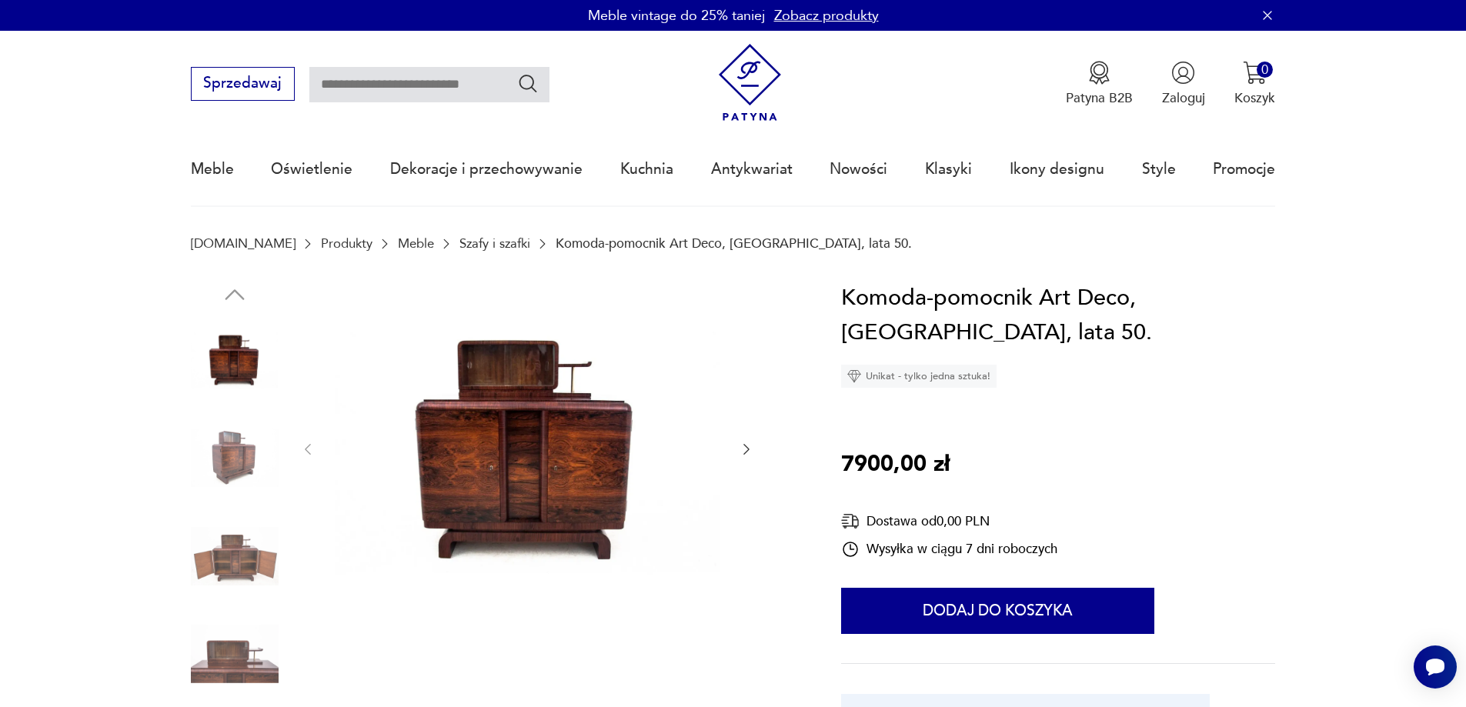
click at [582, 436] on img at bounding box center [527, 448] width 385 height 335
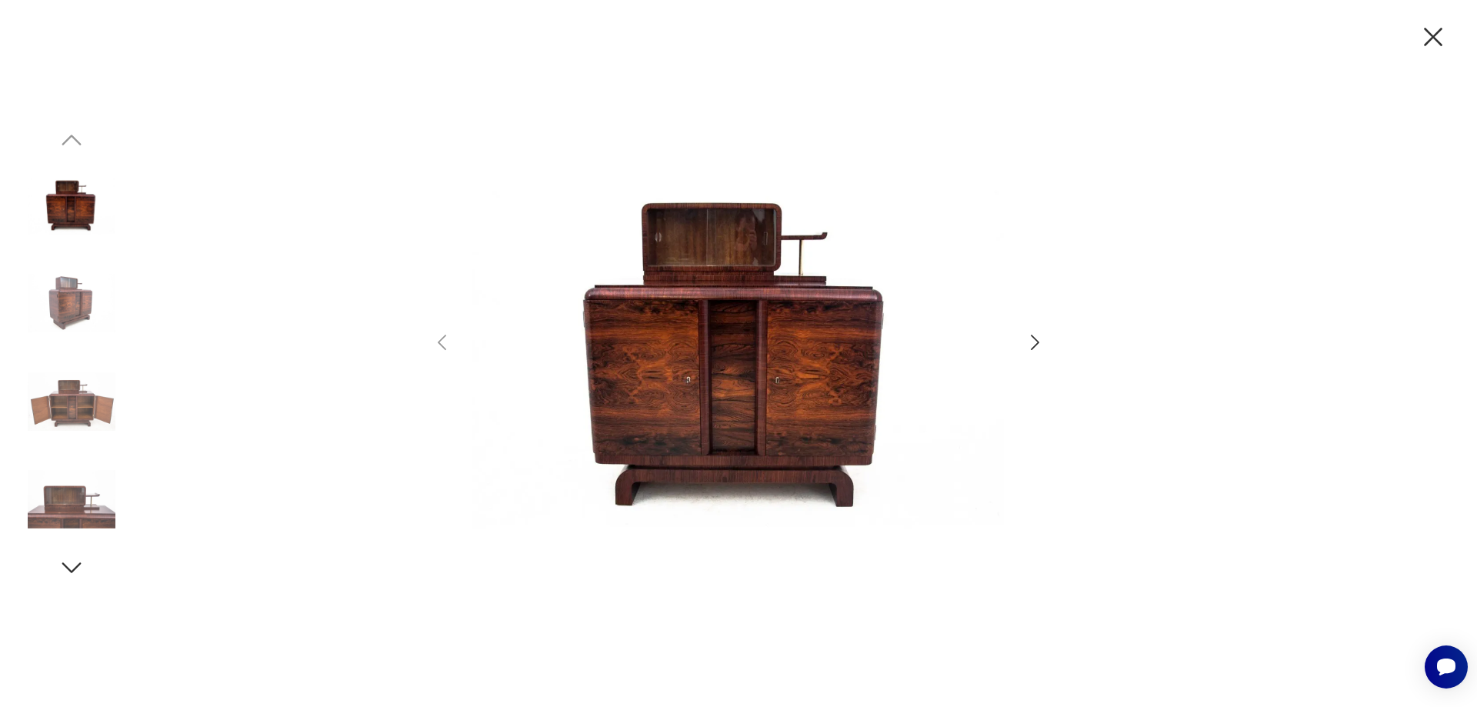
click at [1035, 342] on icon "button" at bounding box center [1035, 343] width 22 height 22
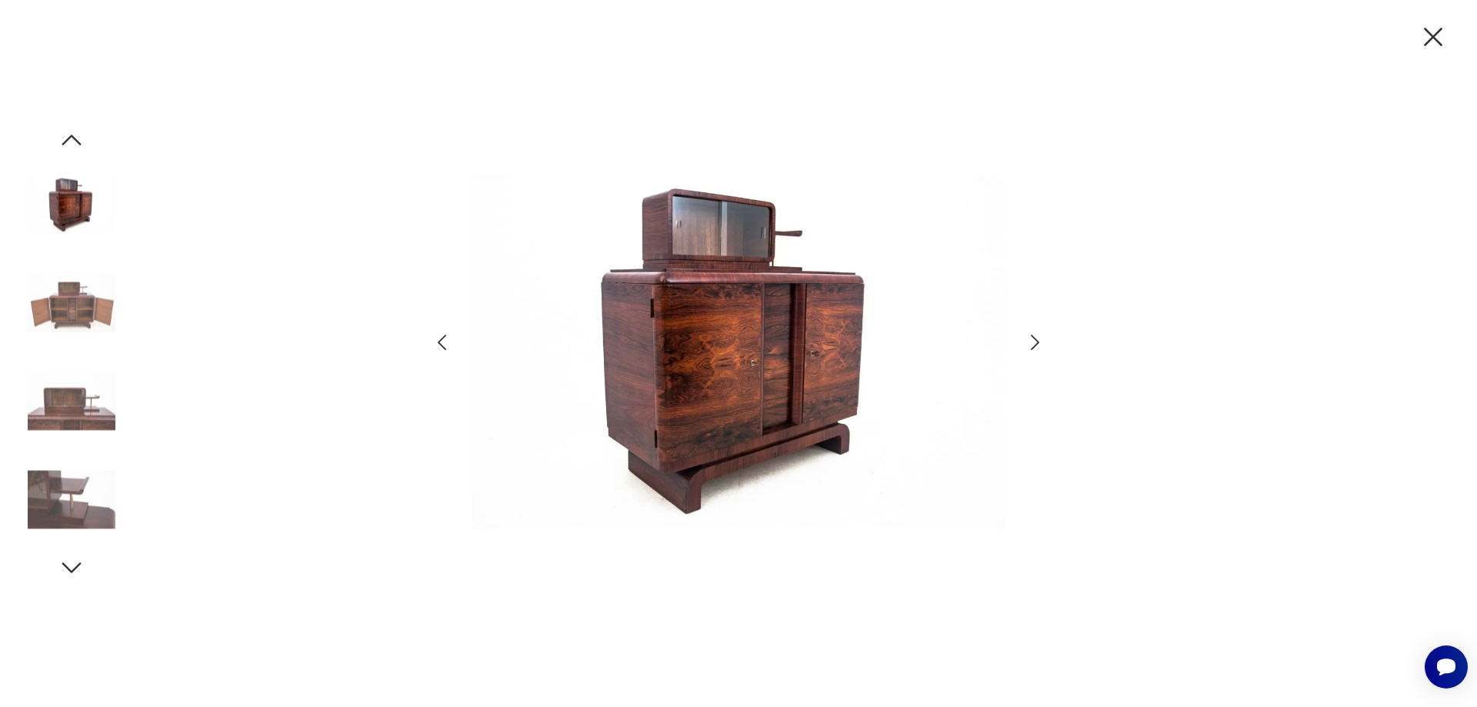
click at [1035, 342] on icon "button" at bounding box center [1035, 343] width 22 height 22
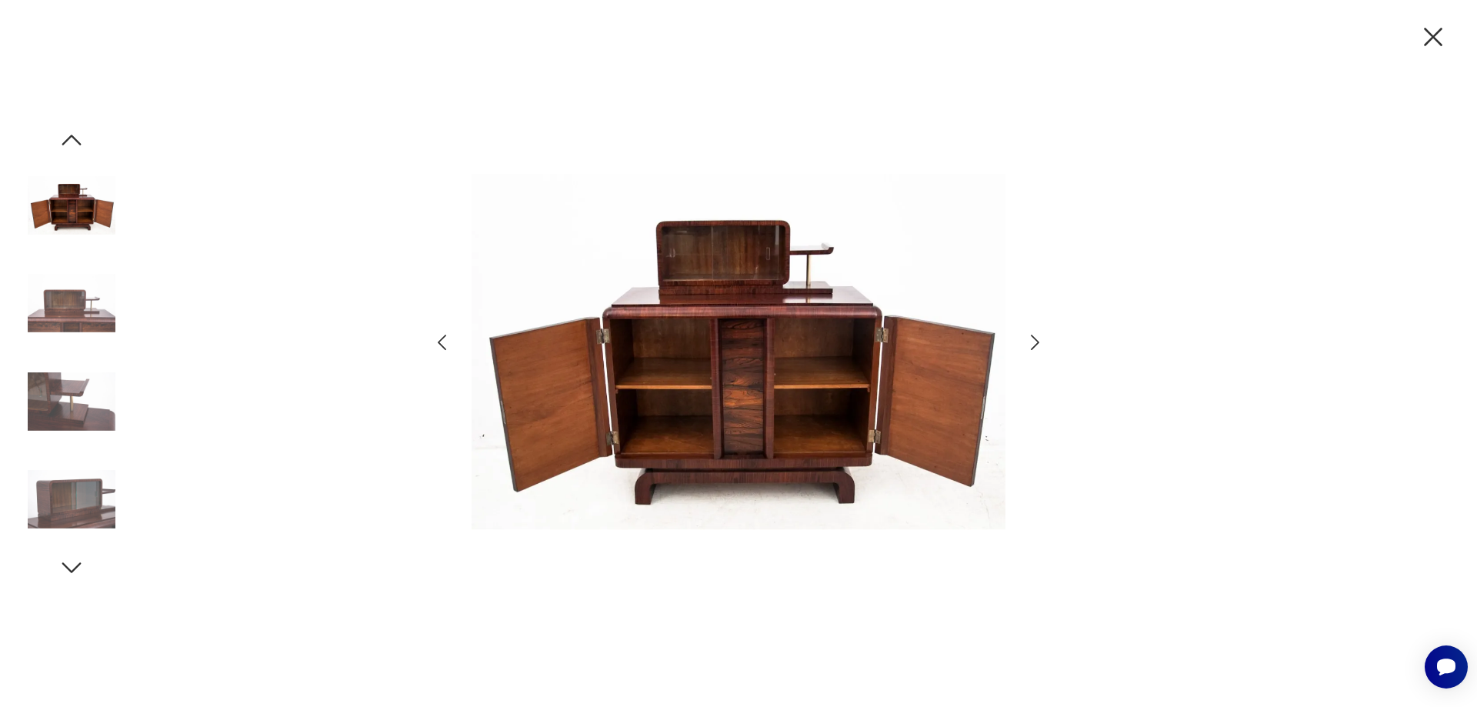
click at [1035, 342] on icon "button" at bounding box center [1035, 343] width 22 height 22
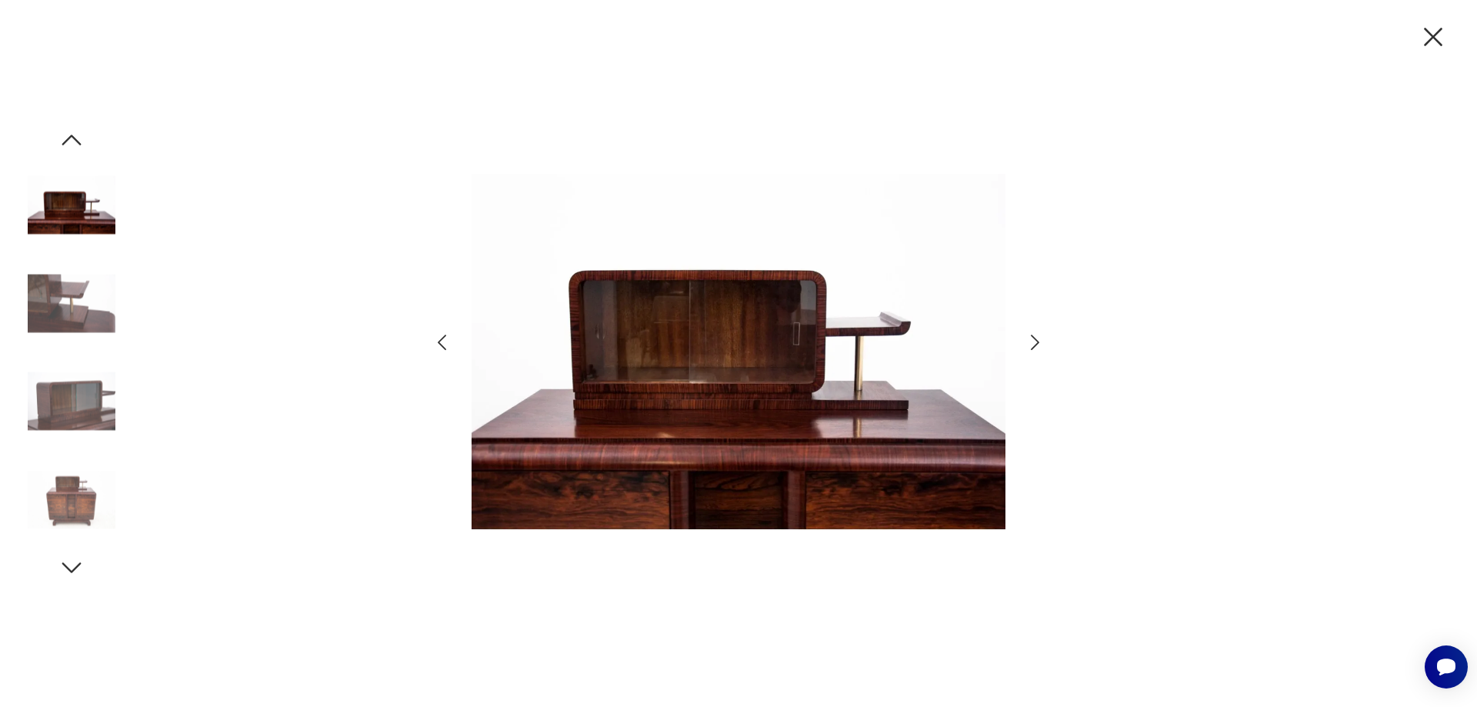
click at [1035, 342] on icon "button" at bounding box center [1035, 343] width 22 height 22
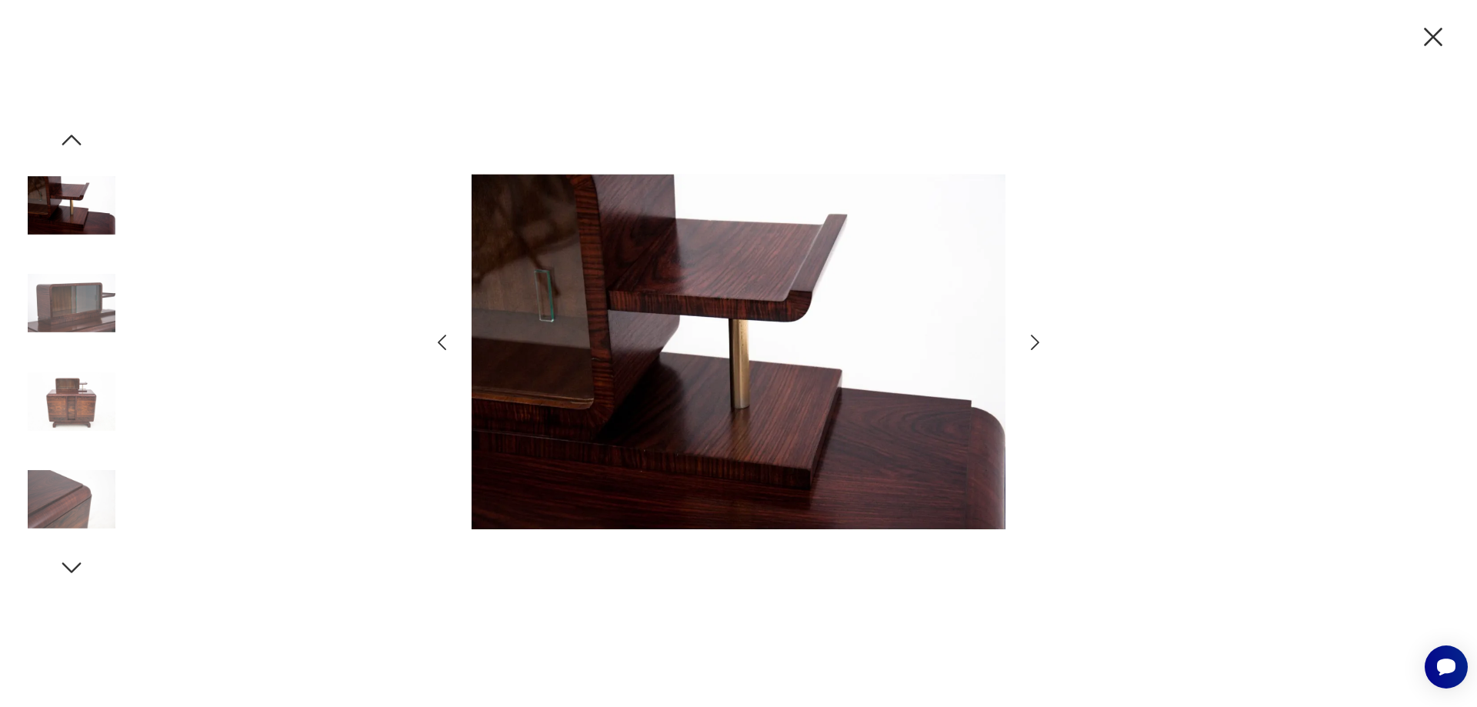
click at [1035, 342] on icon "button" at bounding box center [1035, 343] width 22 height 22
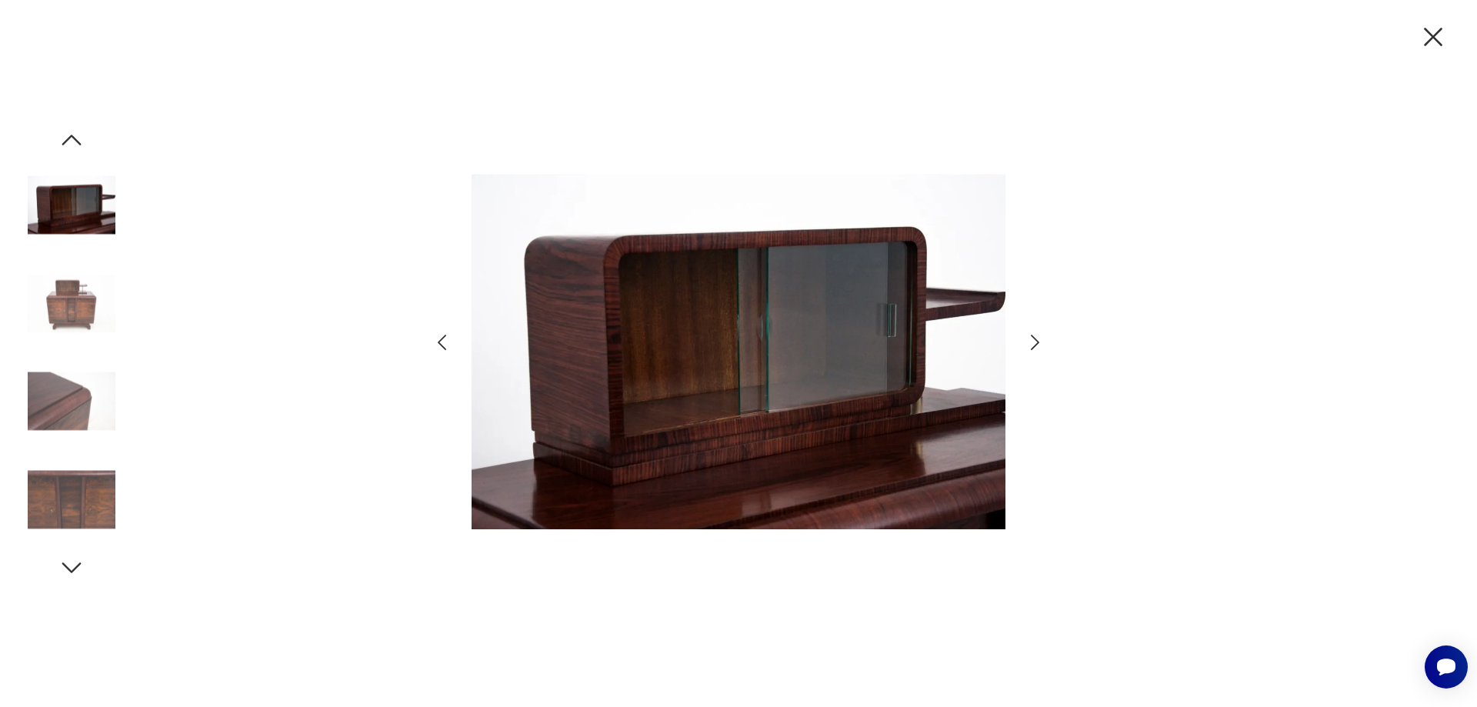
click at [1035, 342] on icon "button" at bounding box center [1035, 343] width 22 height 22
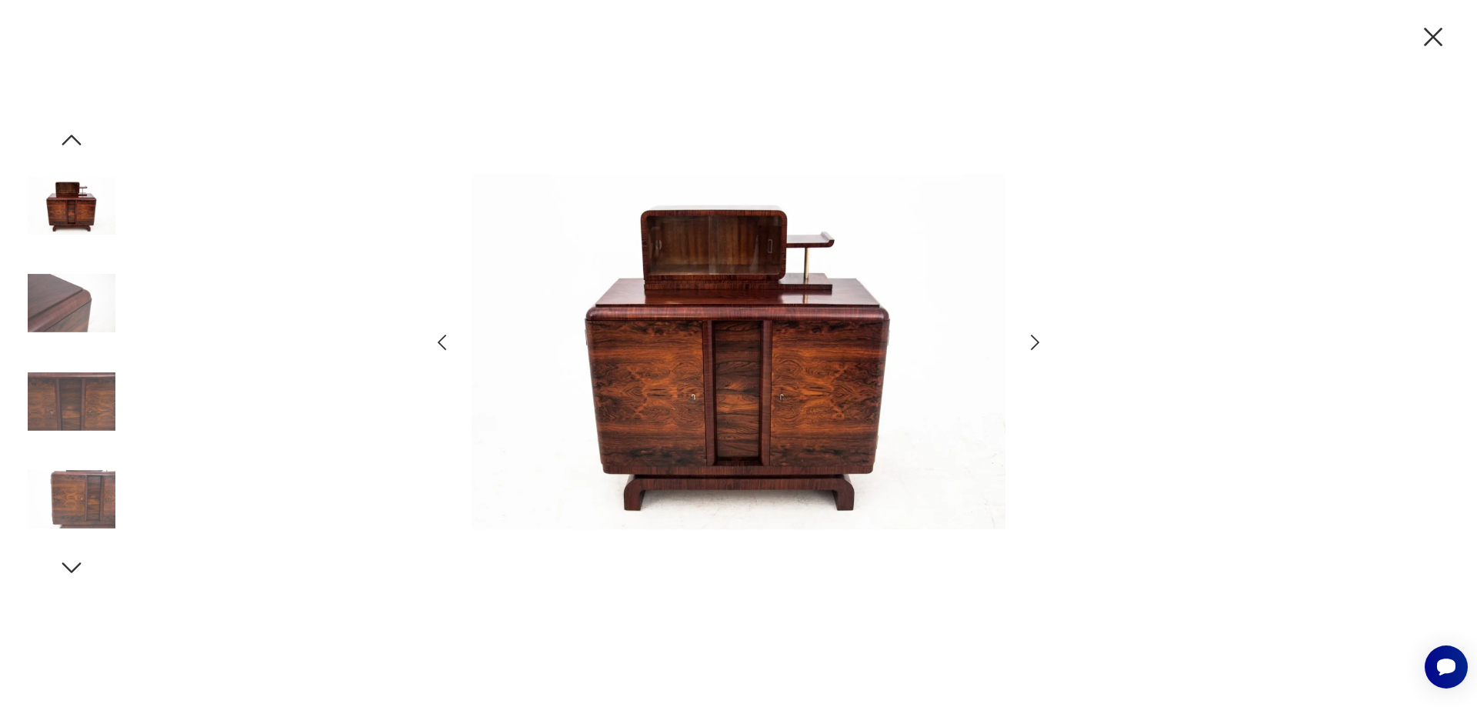
click at [1035, 342] on icon "button" at bounding box center [1035, 343] width 22 height 22
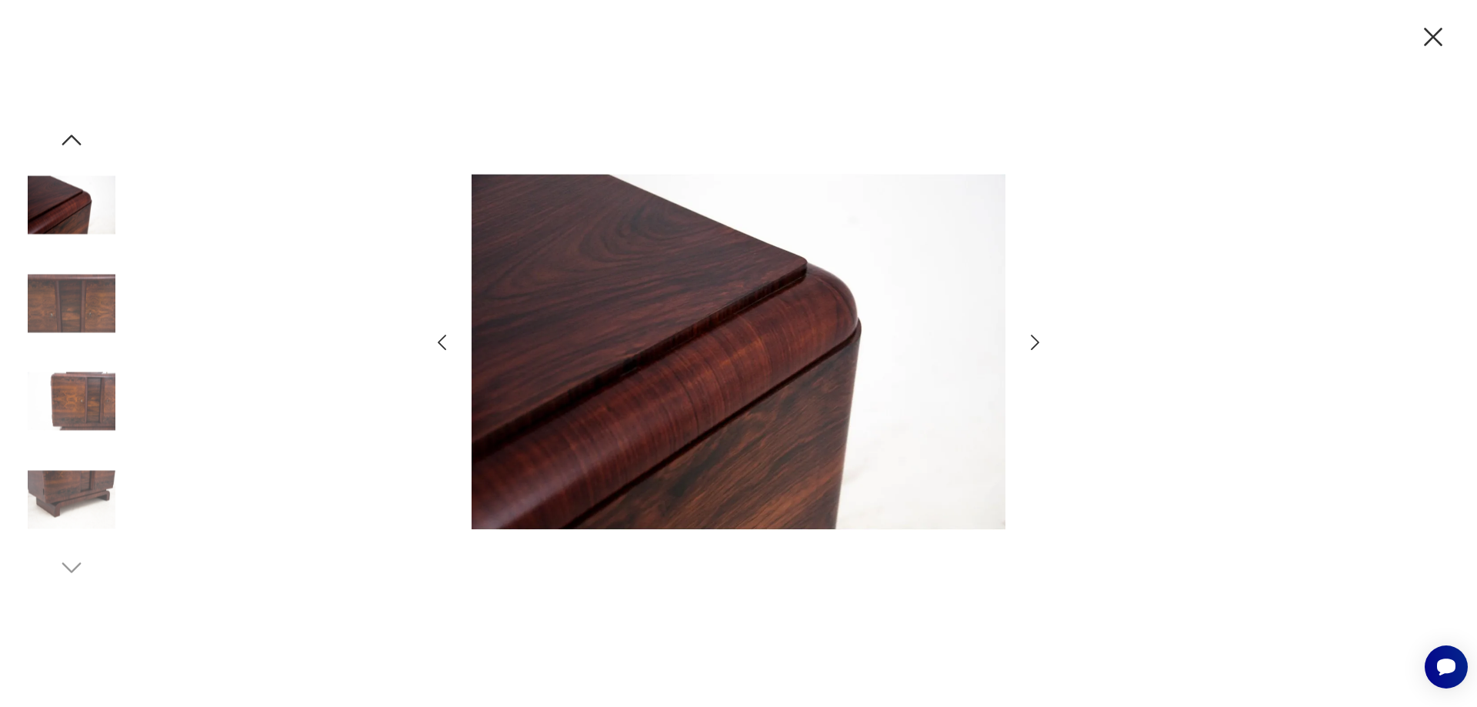
click at [1035, 342] on icon "button" at bounding box center [1035, 343] width 22 height 22
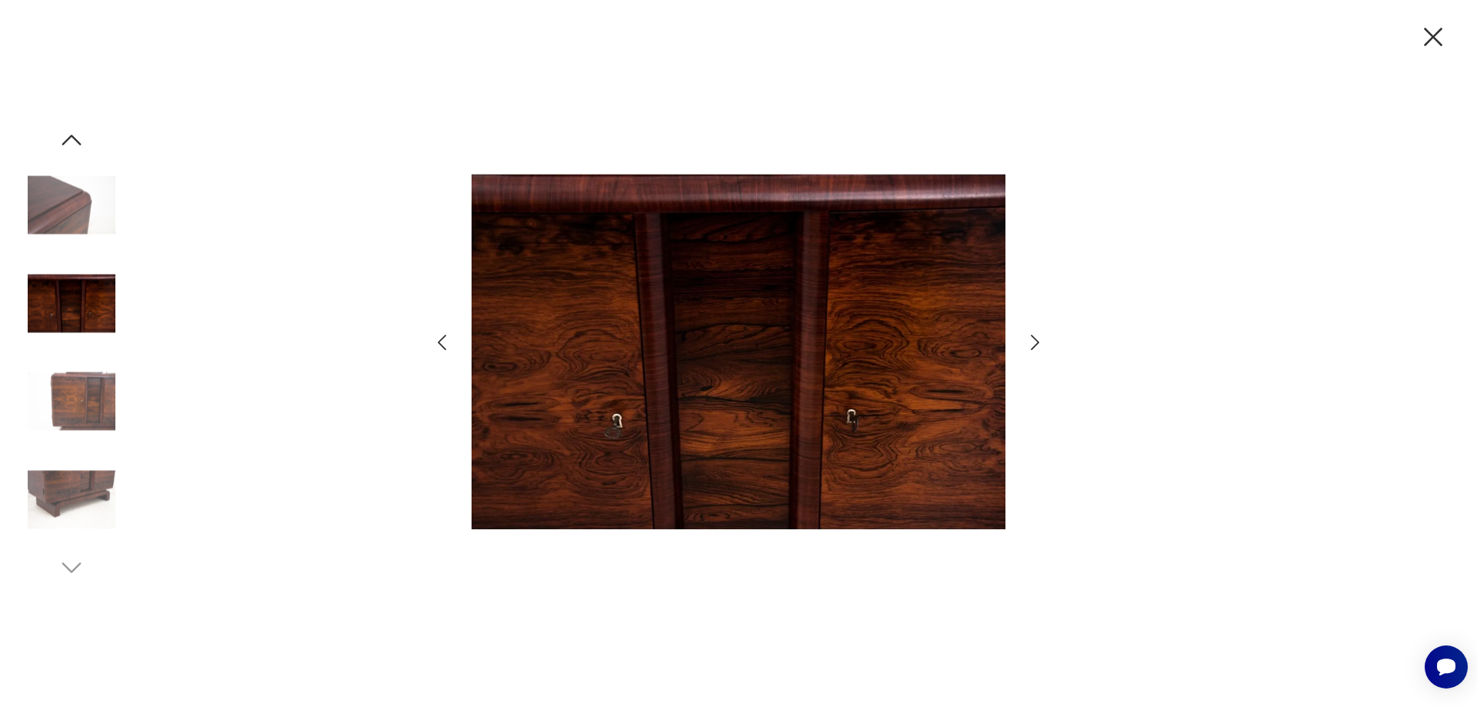
click at [1035, 342] on icon "button" at bounding box center [1035, 343] width 22 height 22
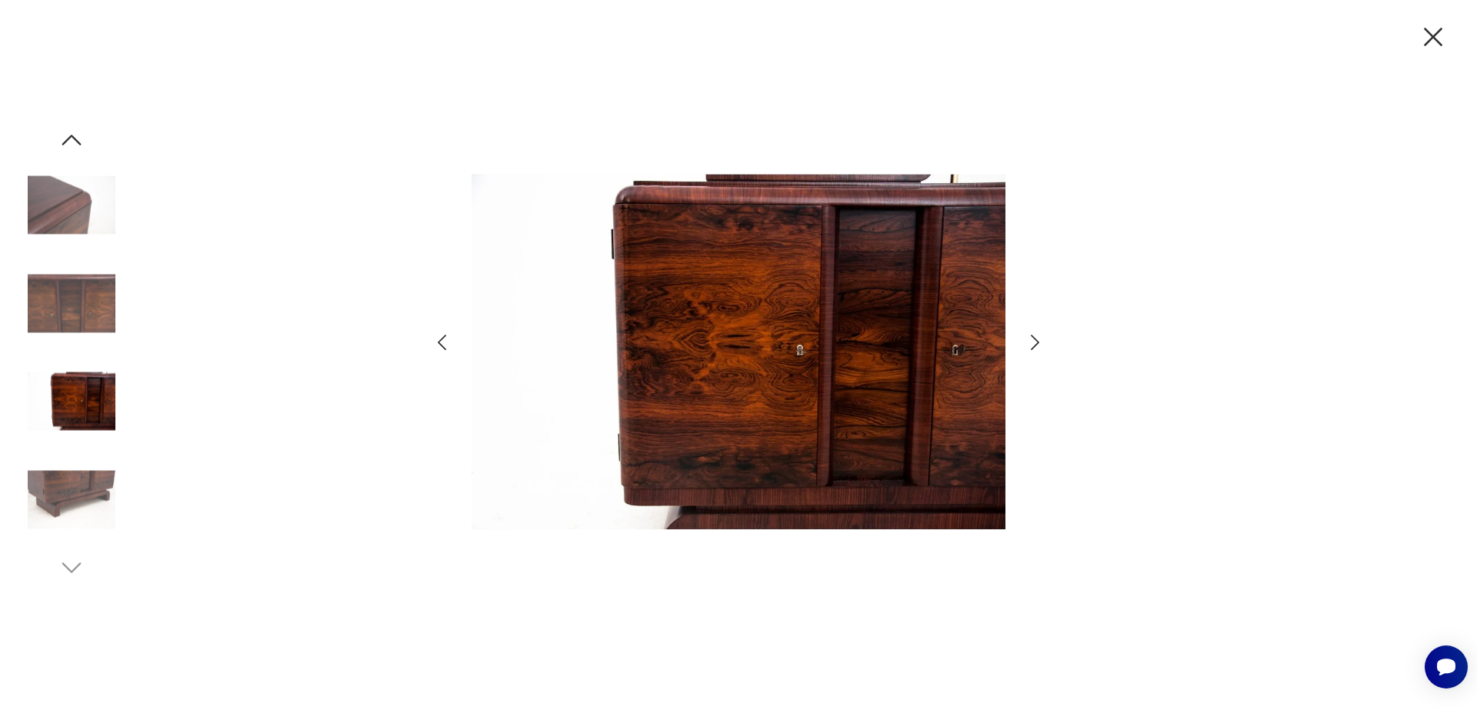
click at [1035, 342] on icon "button" at bounding box center [1035, 343] width 22 height 22
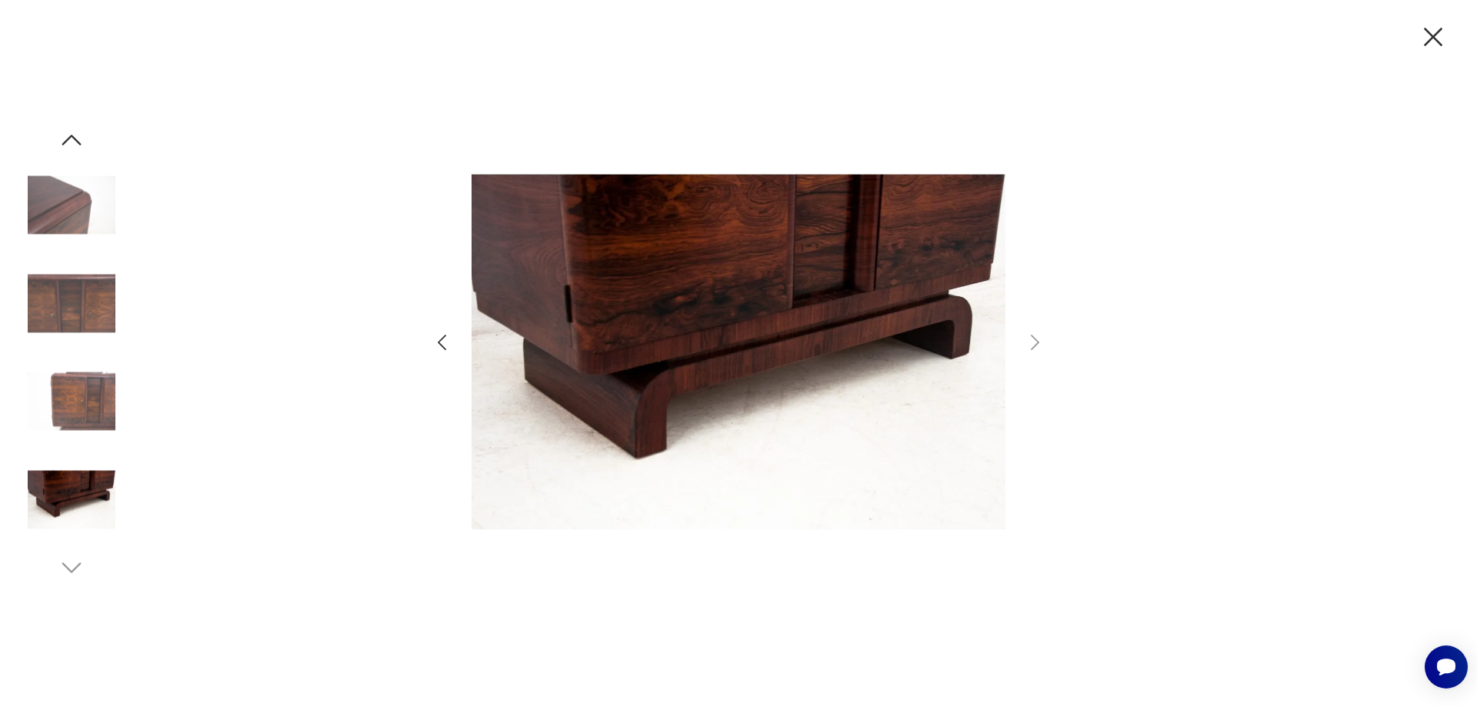
click at [1432, 35] on icon "button" at bounding box center [1433, 37] width 32 height 32
